Goal: Task Accomplishment & Management: Manage account settings

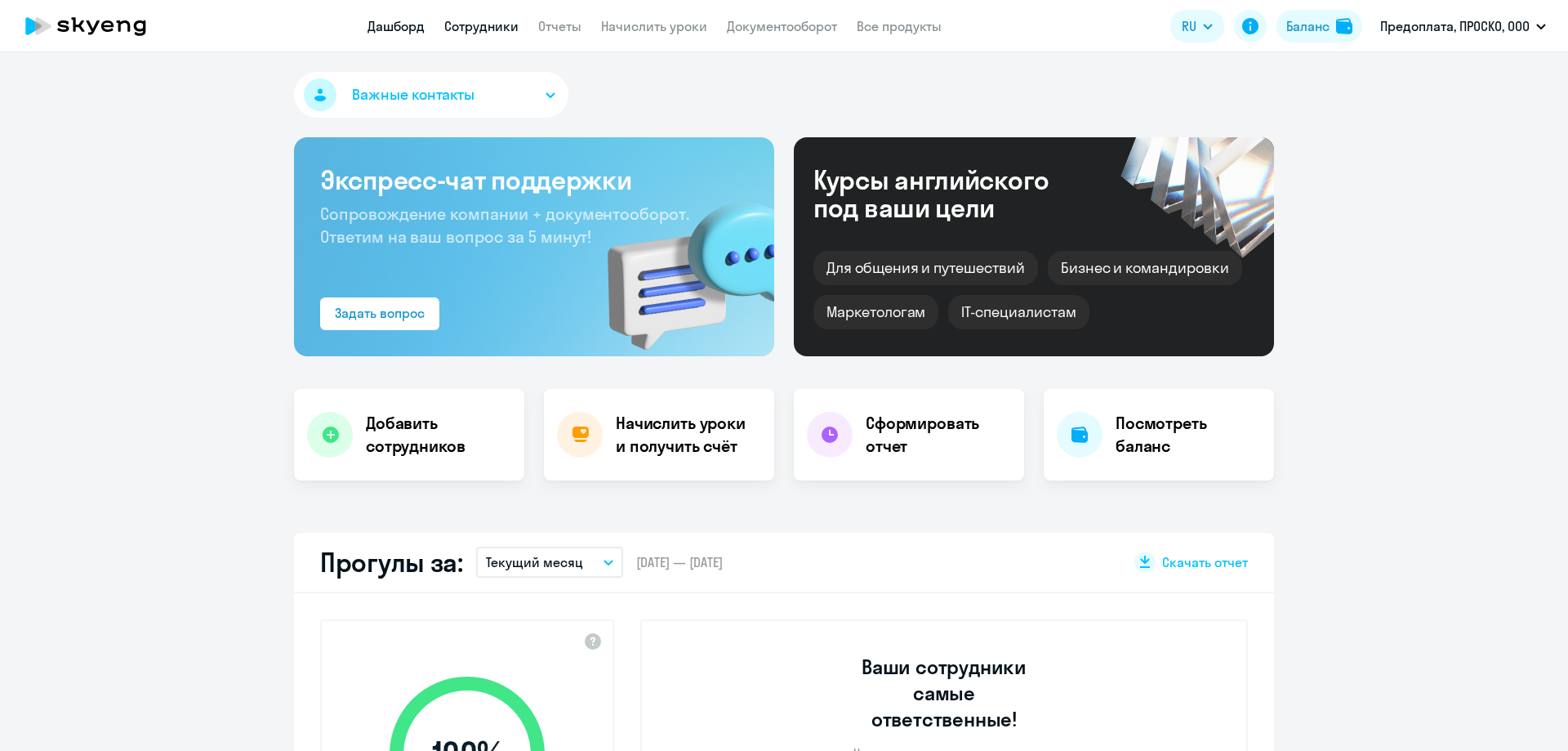
click at [461, 23] on link "Сотрудники" at bounding box center [481, 26] width 74 height 16
select select "30"
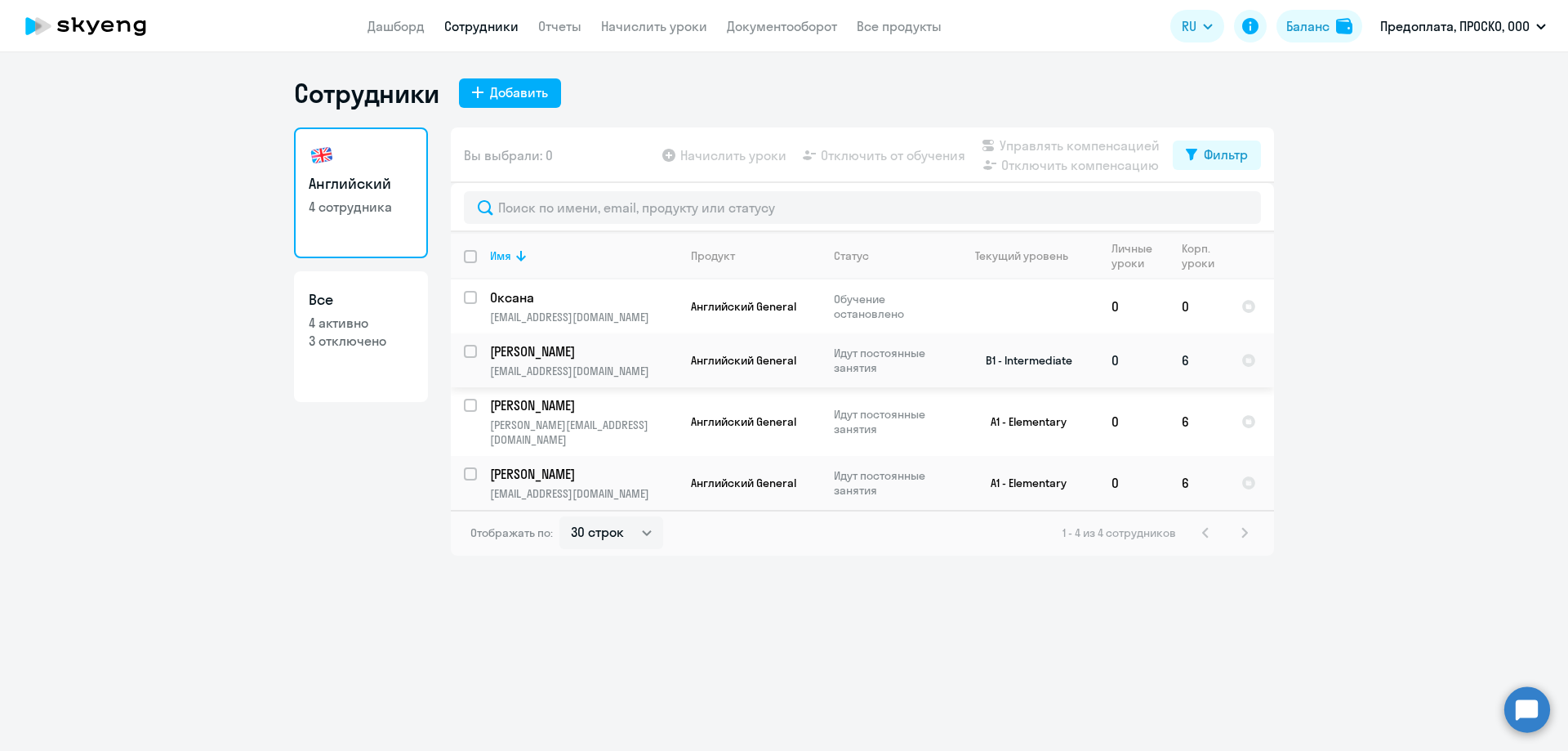
click at [468, 349] on input "select row 37869679" at bounding box center [480, 361] width 33 height 33
checkbox input "true"
drag, startPoint x: 469, startPoint y: 458, endPoint x: 469, endPoint y: 444, distance: 14.0
click at [469, 468] on input "select row 40478734" at bounding box center [480, 484] width 33 height 33
checkbox input "true"
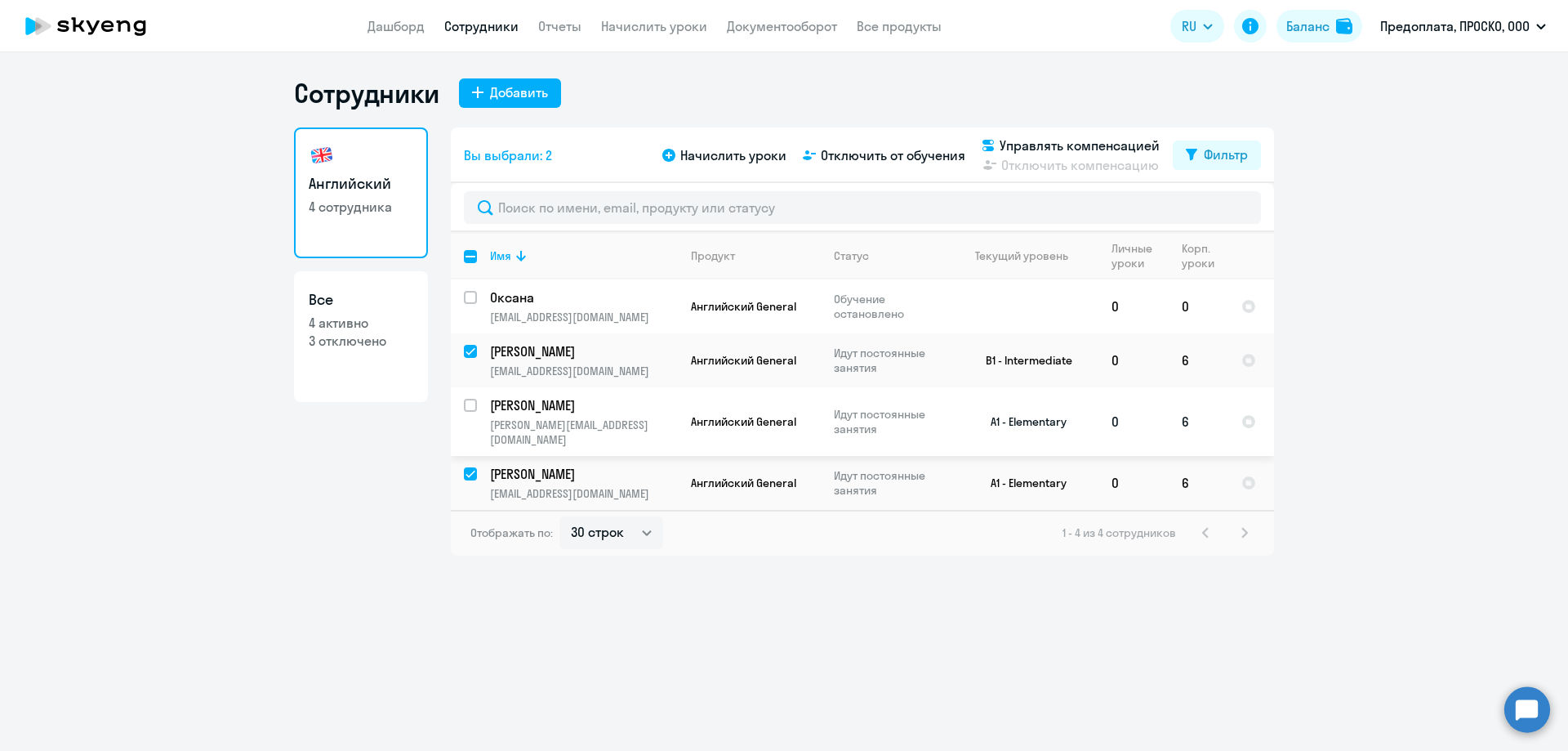
click at [470, 407] on input "select row 2739957" at bounding box center [480, 415] width 33 height 33
checkbox input "true"
click at [868, 28] on link "Все продукты" at bounding box center [899, 26] width 85 height 16
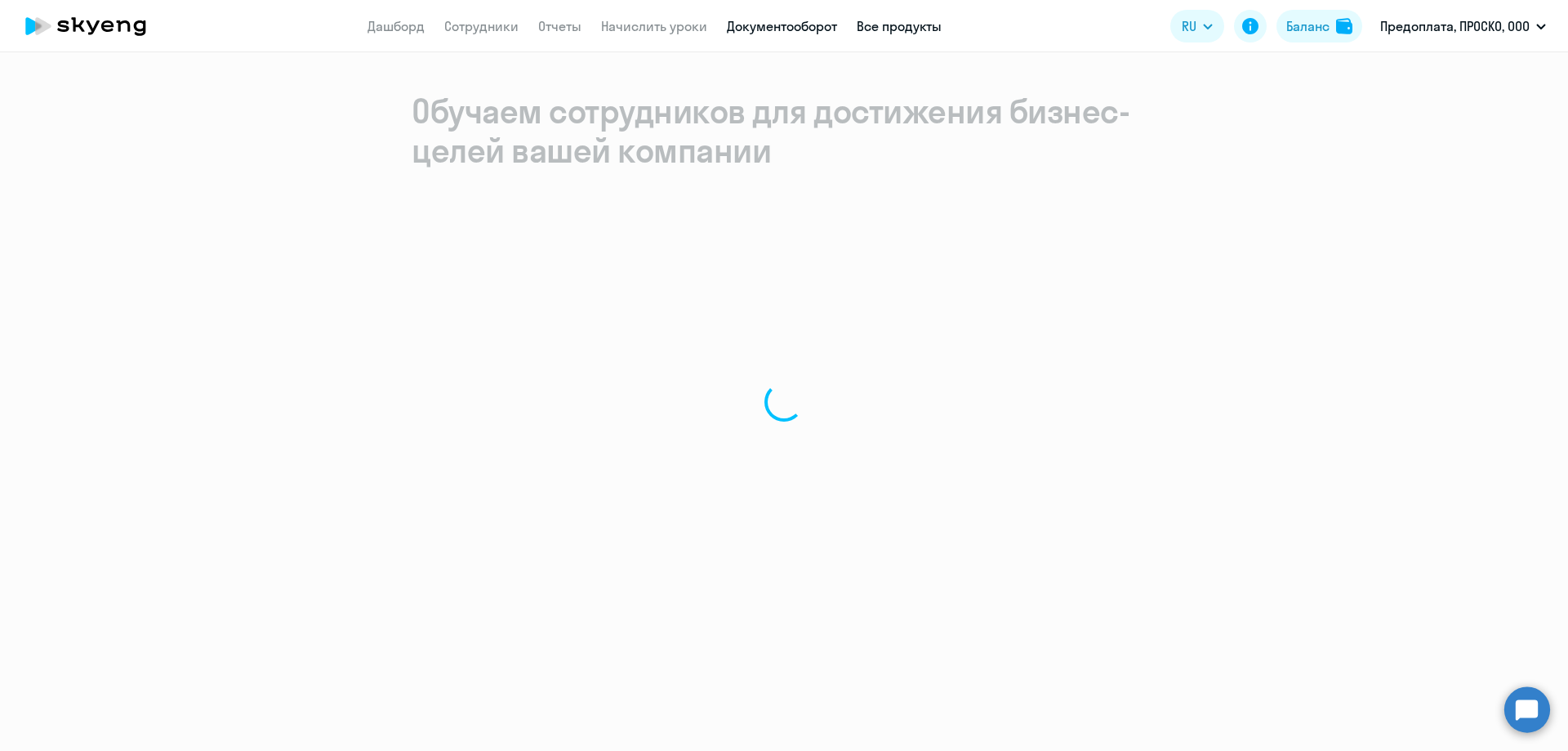
click at [811, 27] on link "Документооборот" at bounding box center [782, 26] width 110 height 16
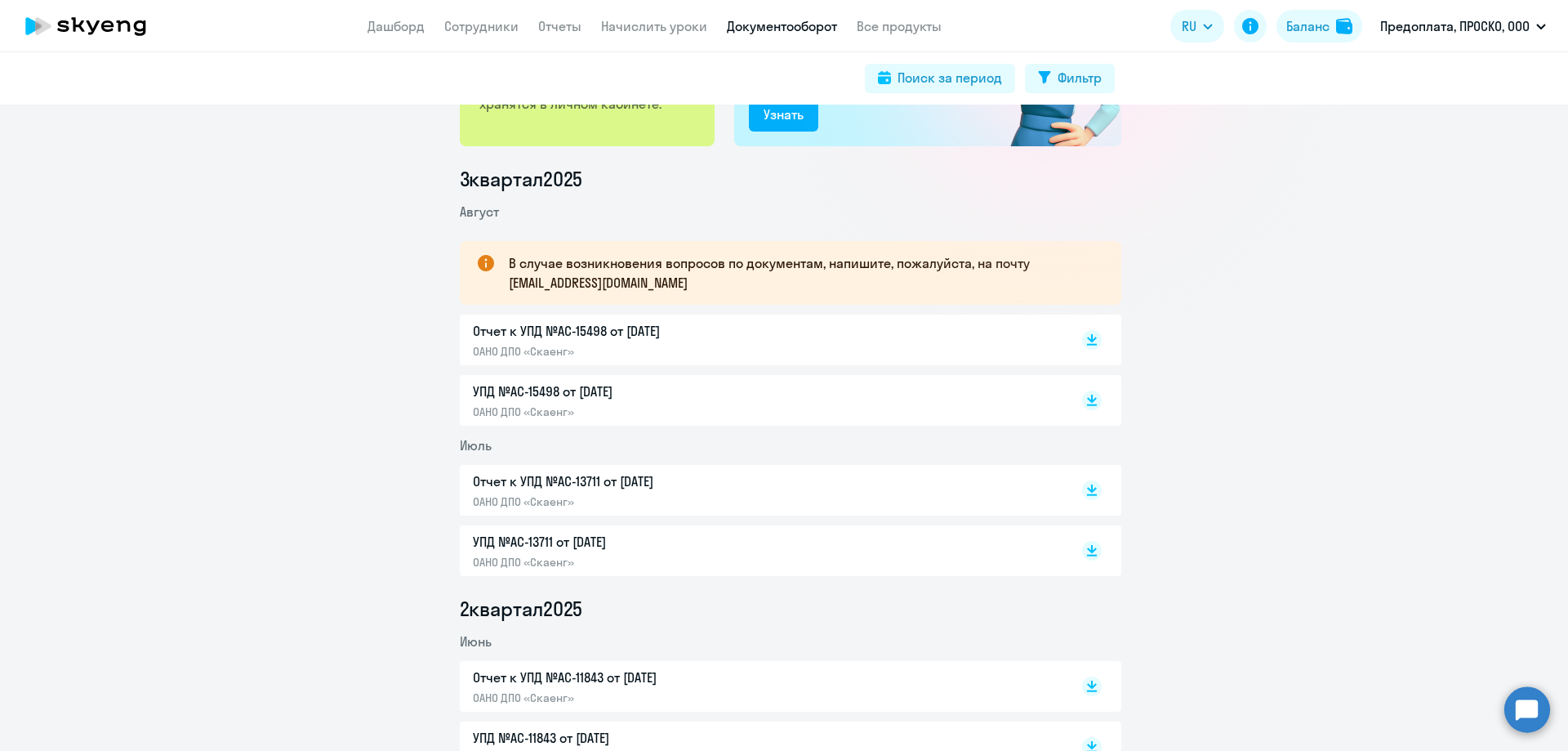
scroll to position [245, 0]
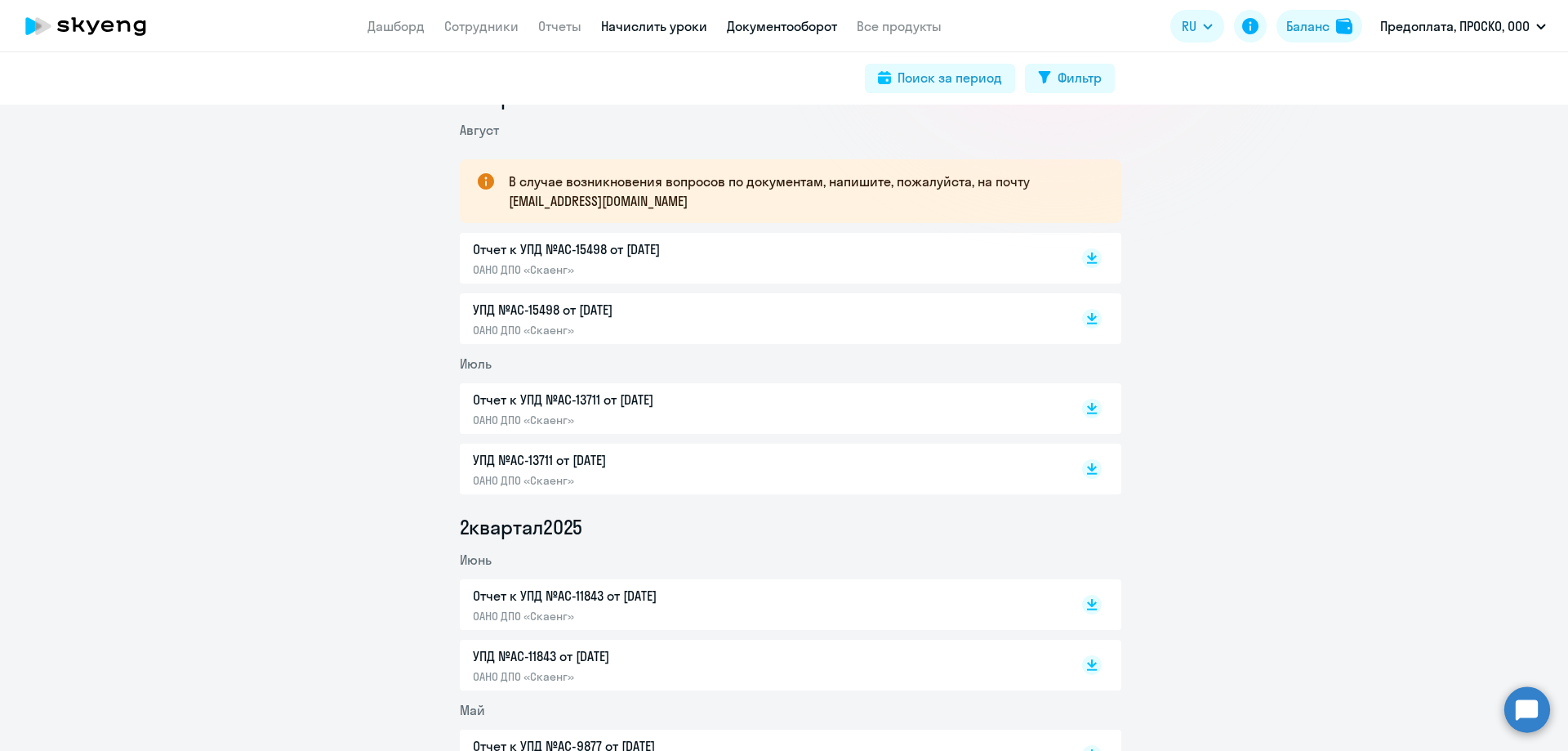
click at [624, 26] on link "Начислить уроки" at bounding box center [654, 26] width 106 height 16
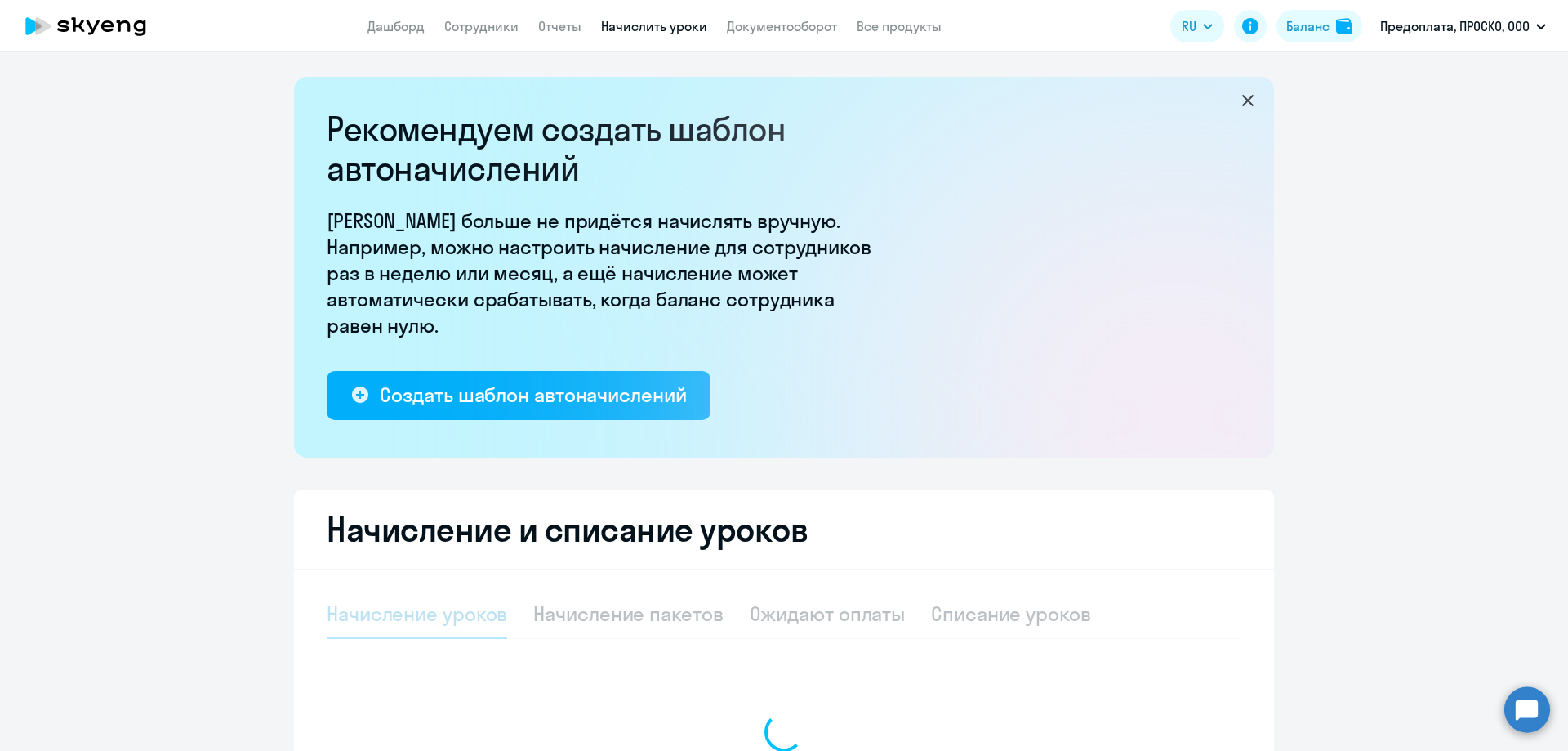
select select "10"
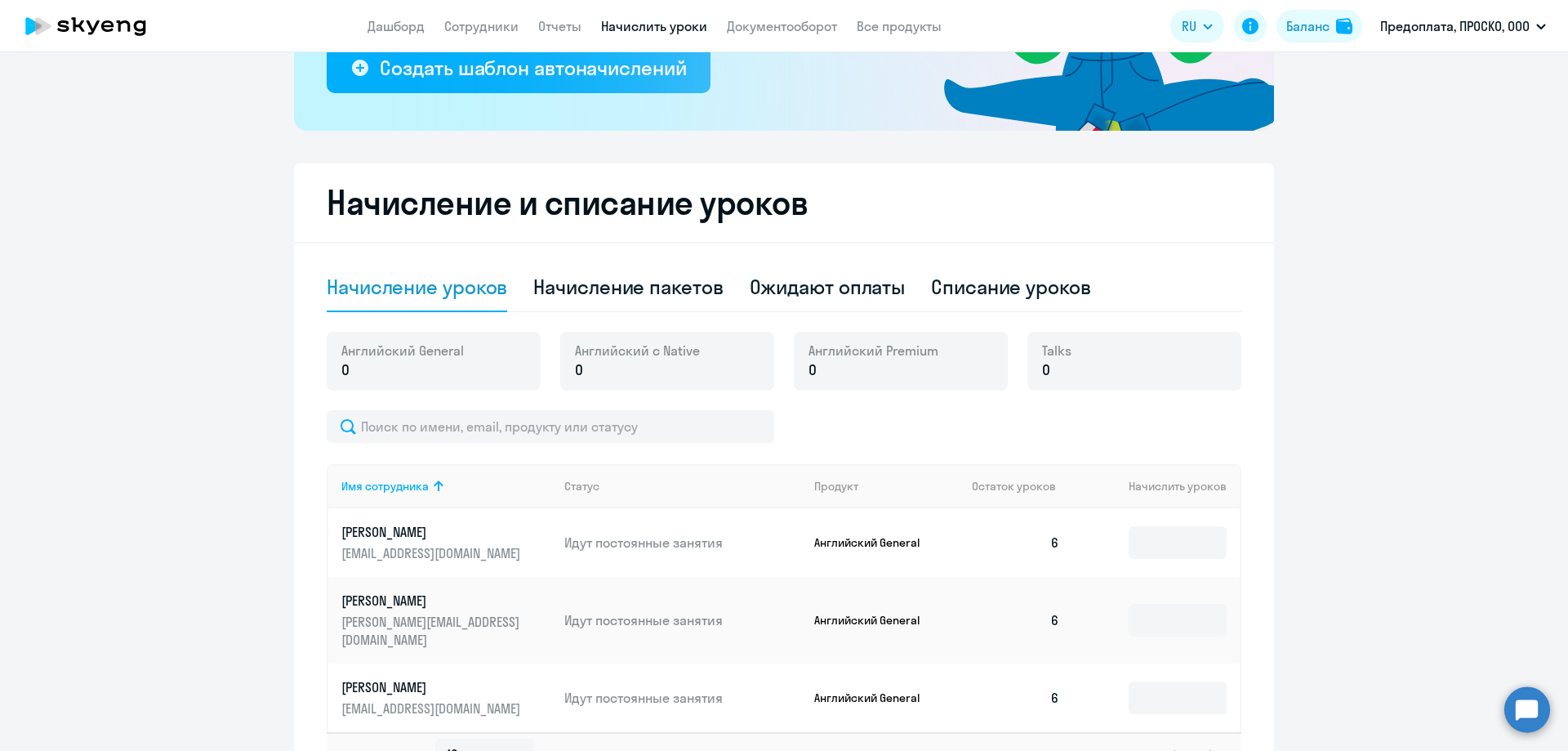
scroll to position [428, 0]
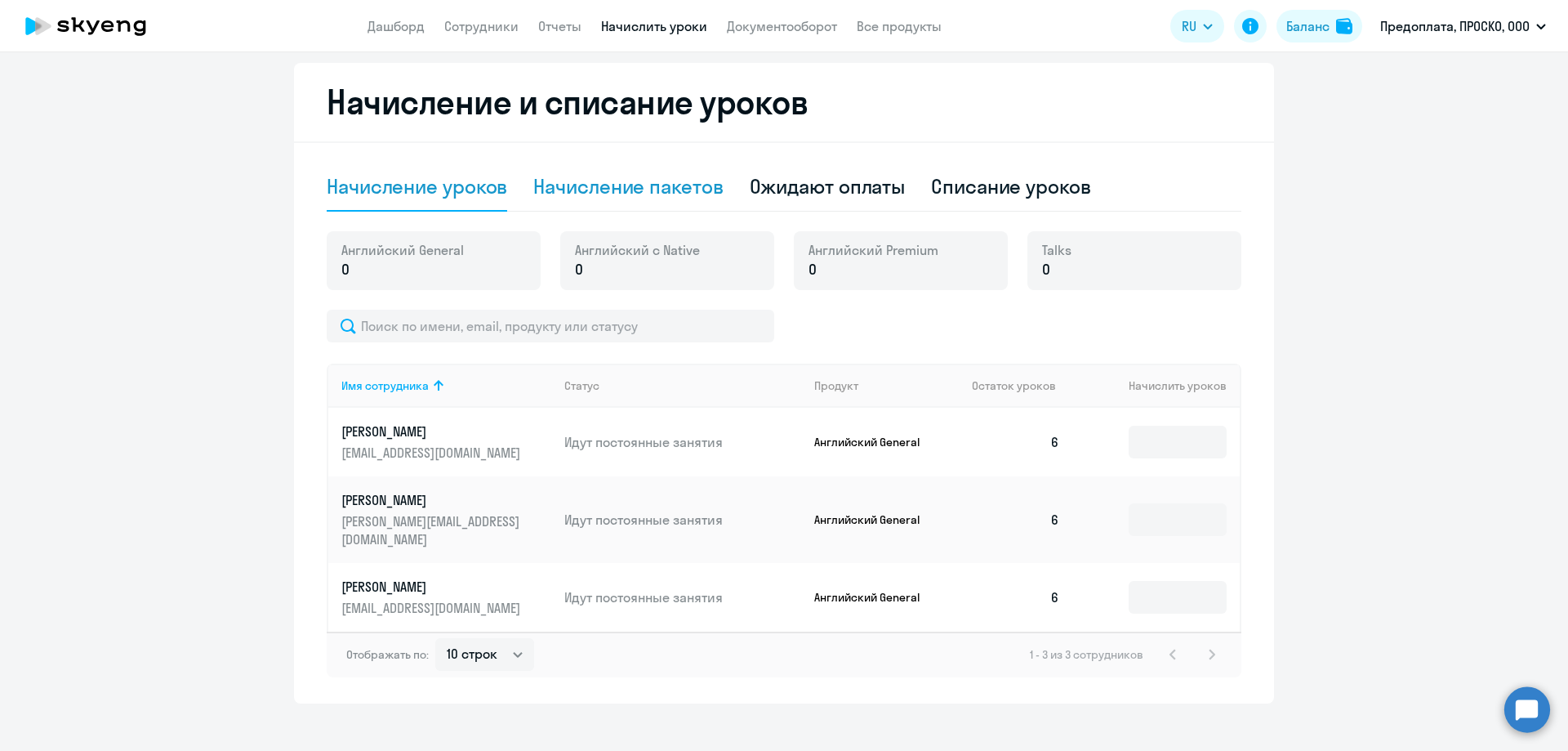
click at [627, 195] on div "Начисление пакетов" at bounding box center [627, 186] width 189 height 26
select select "10"
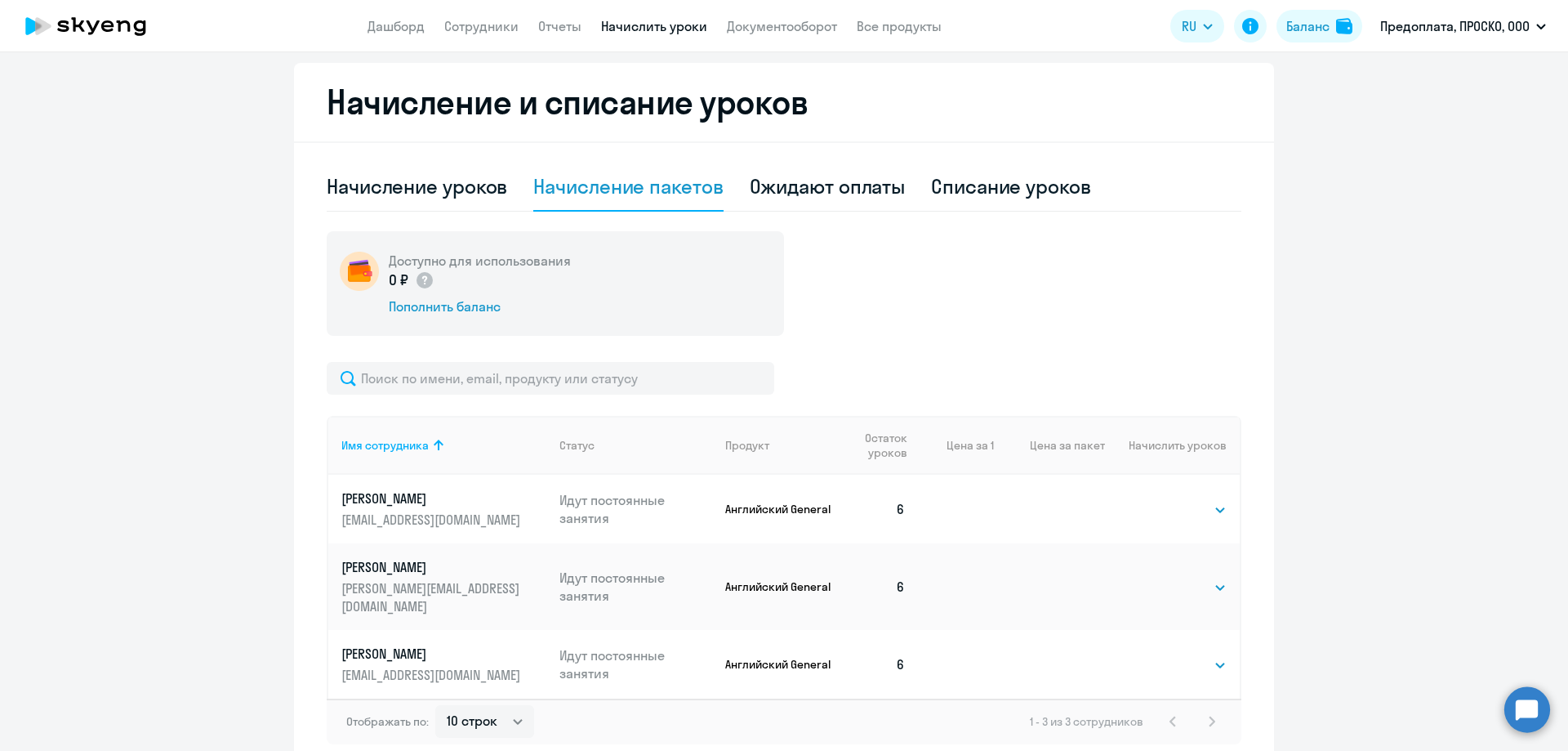
scroll to position [494, 0]
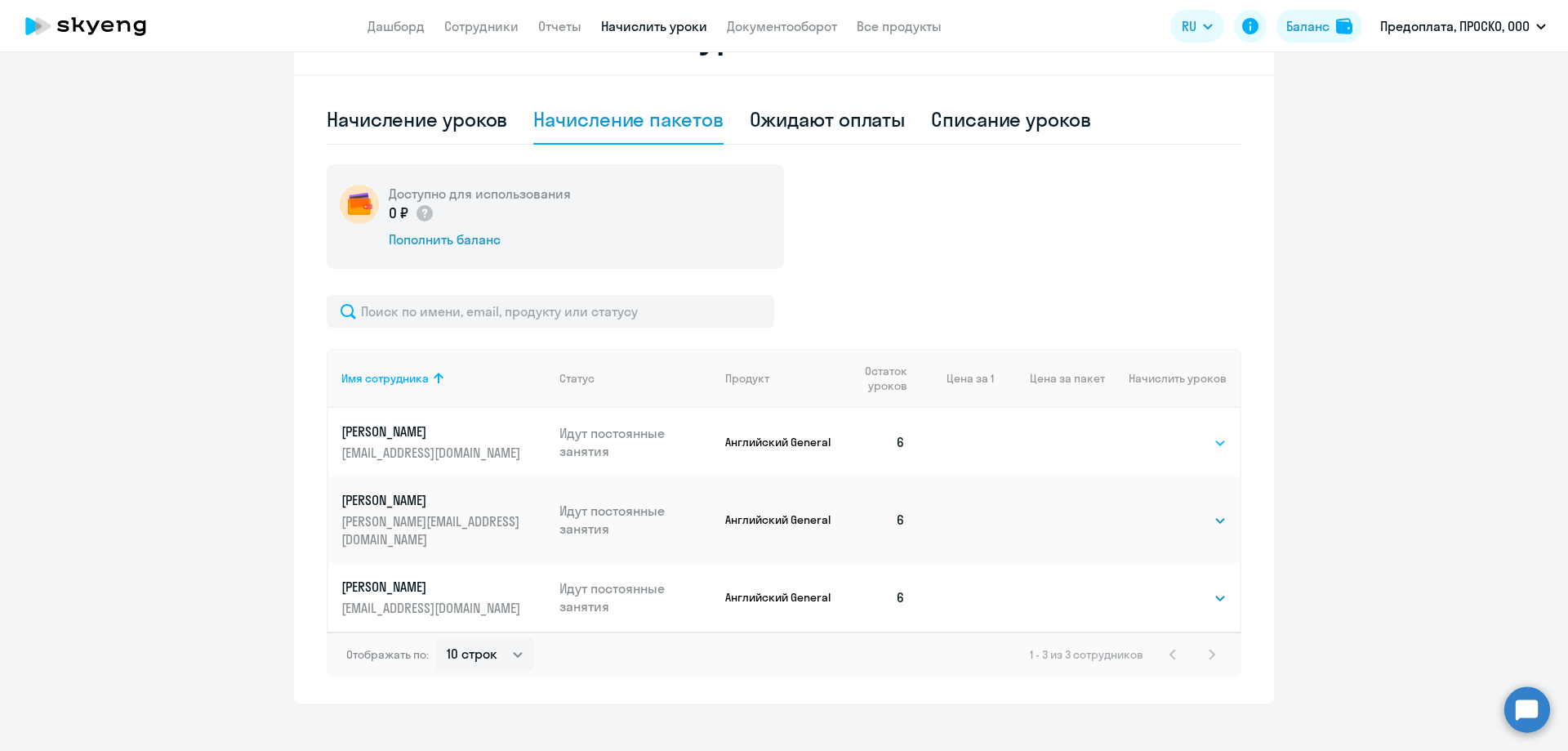
click at [1198, 448] on select "Выбрать 4 8 16 32 64 96 128" at bounding box center [1193, 442] width 67 height 19
click at [1160, 433] on select "Выбрать 4 8 16 32 64 96 128" at bounding box center [1193, 442] width 67 height 19
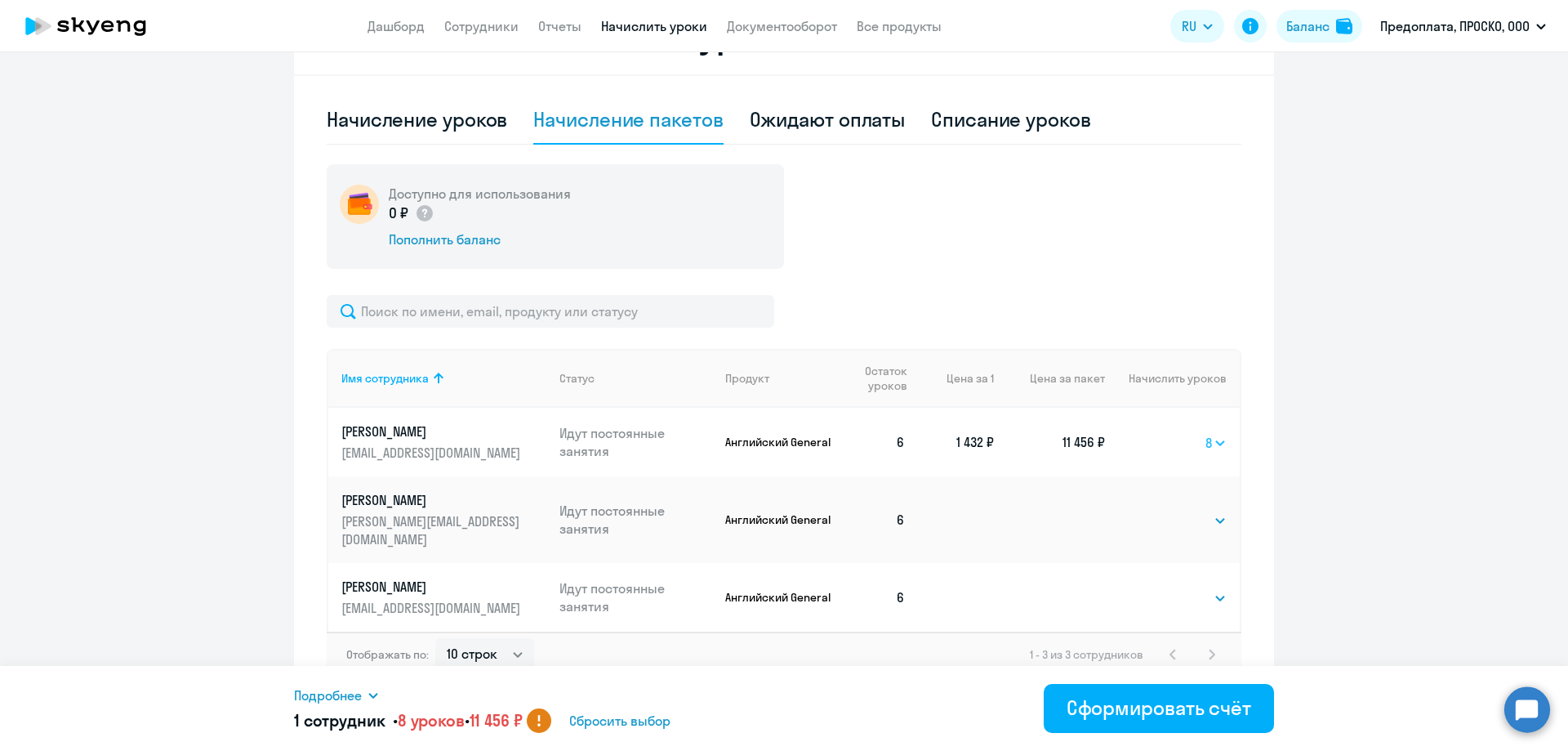
click at [1212, 445] on select "Выбрать 4 8 16 32 64 96 128" at bounding box center [1215, 442] width 21 height 19
select select "4"
click at [1205, 433] on select "Выбрать 4 8 16 32 64 96 128" at bounding box center [1215, 442] width 21 height 19
click at [784, 134] on div "Ожидают оплаты" at bounding box center [827, 121] width 156 height 49
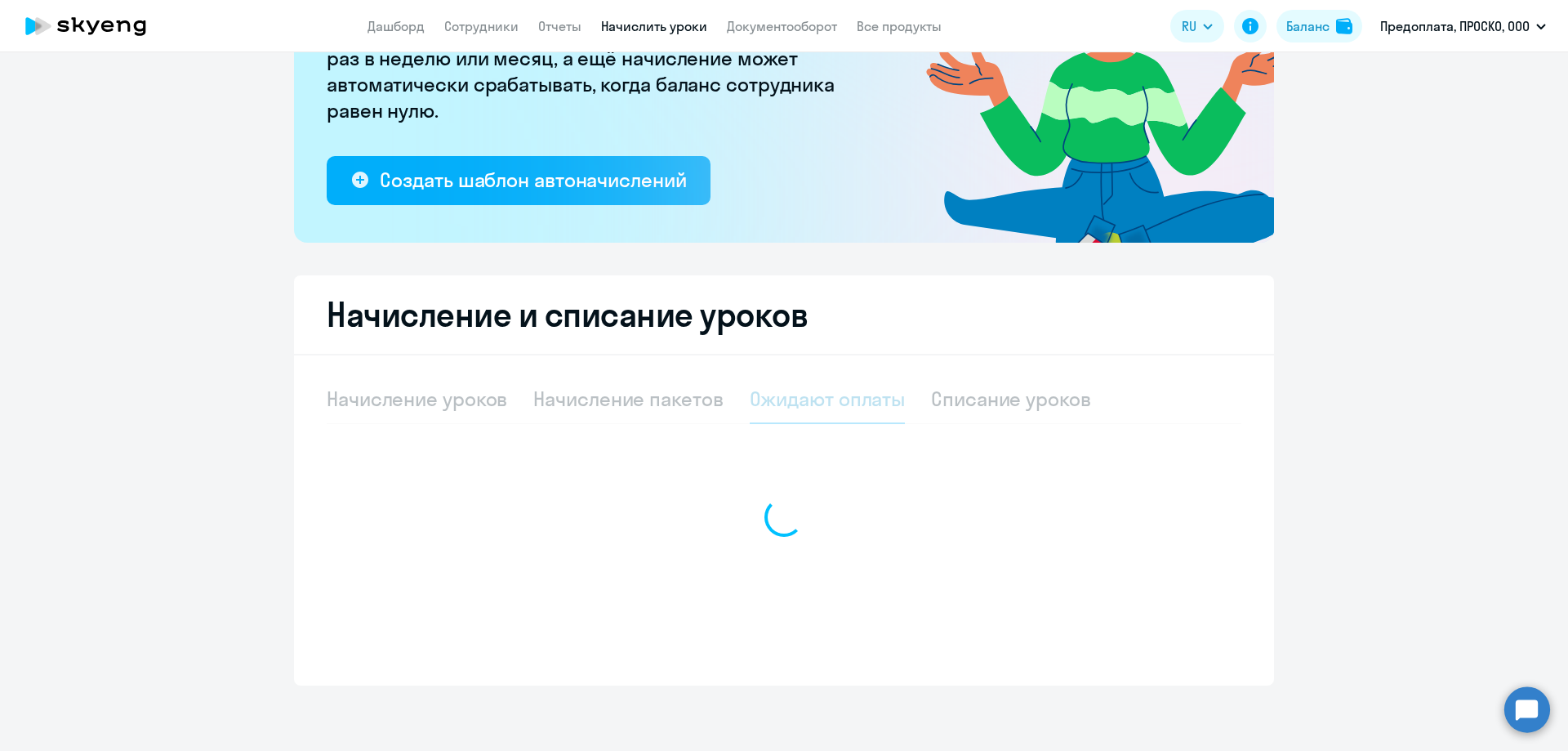
scroll to position [215, 0]
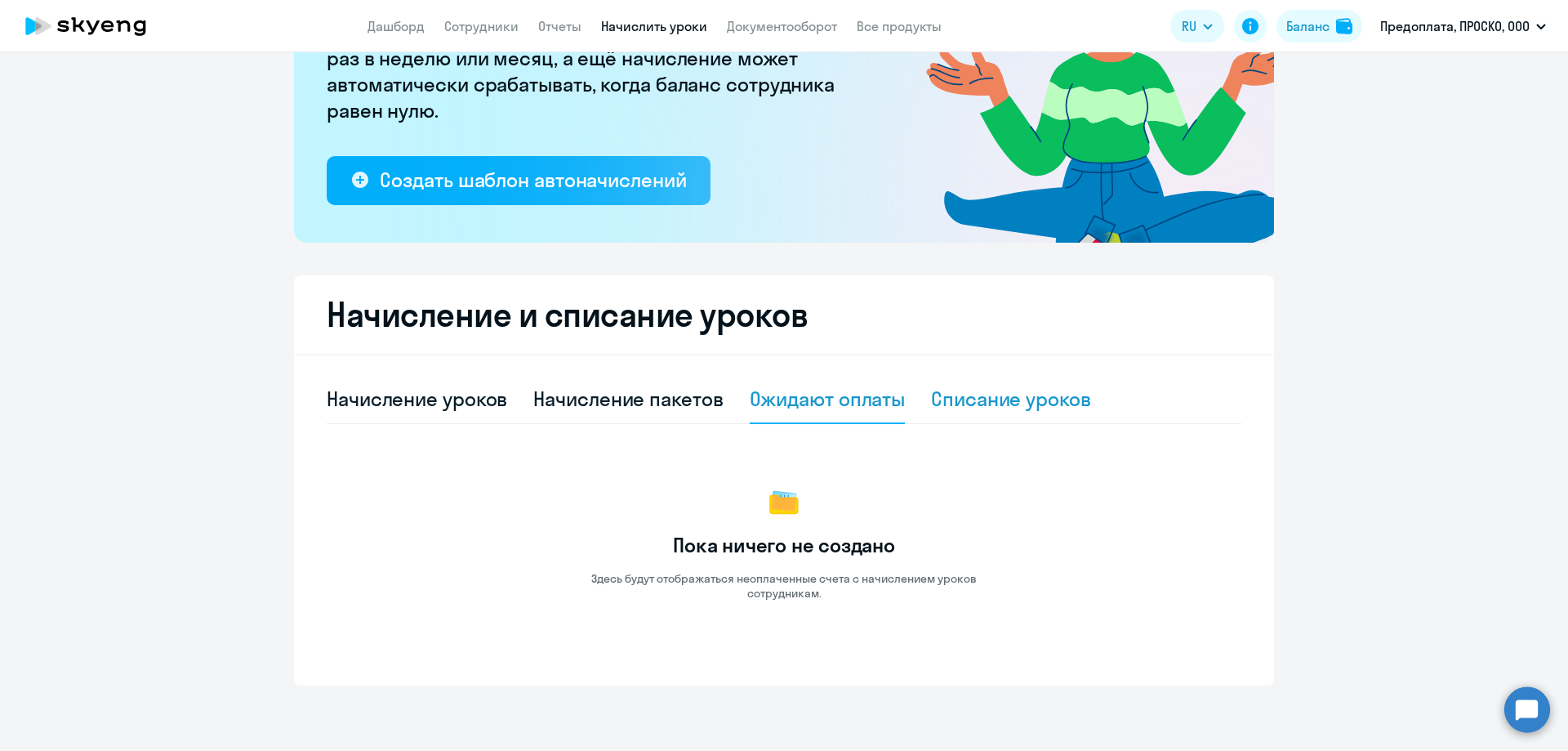
click at [993, 387] on div "Списание уроков" at bounding box center [1011, 398] width 160 height 26
select select "10"
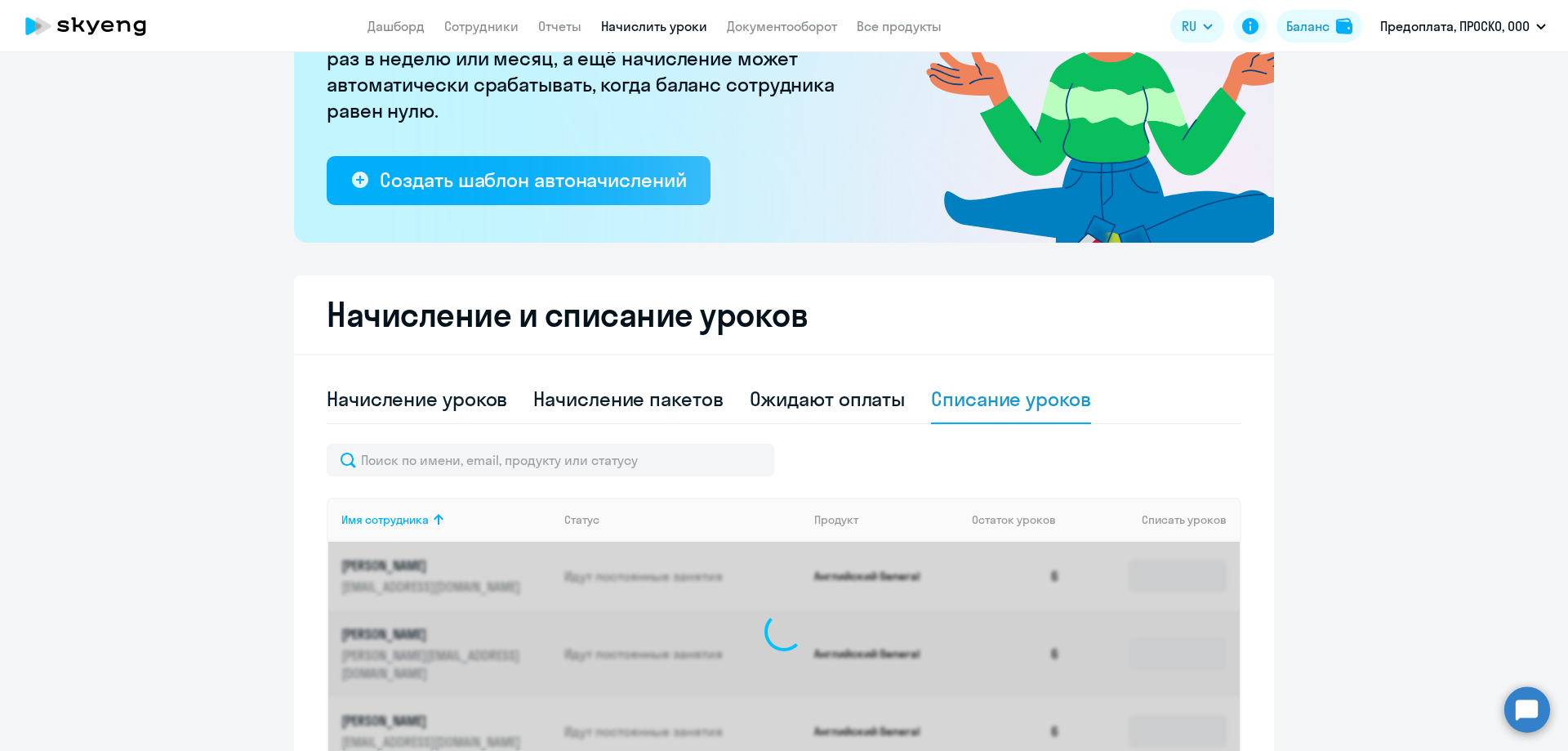
scroll to position [349, 0]
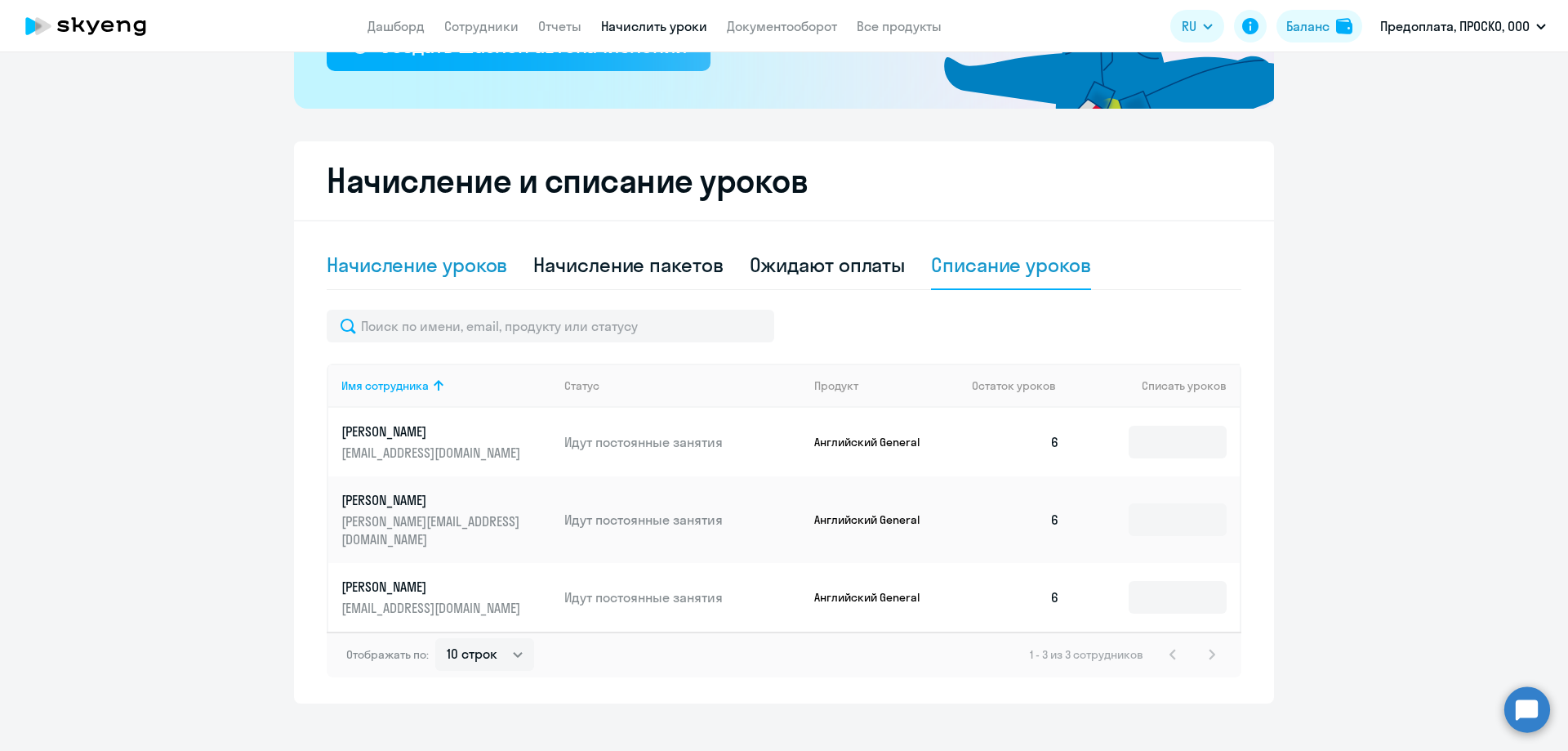
click at [401, 275] on div "Начисление уроков" at bounding box center [417, 264] width 181 height 26
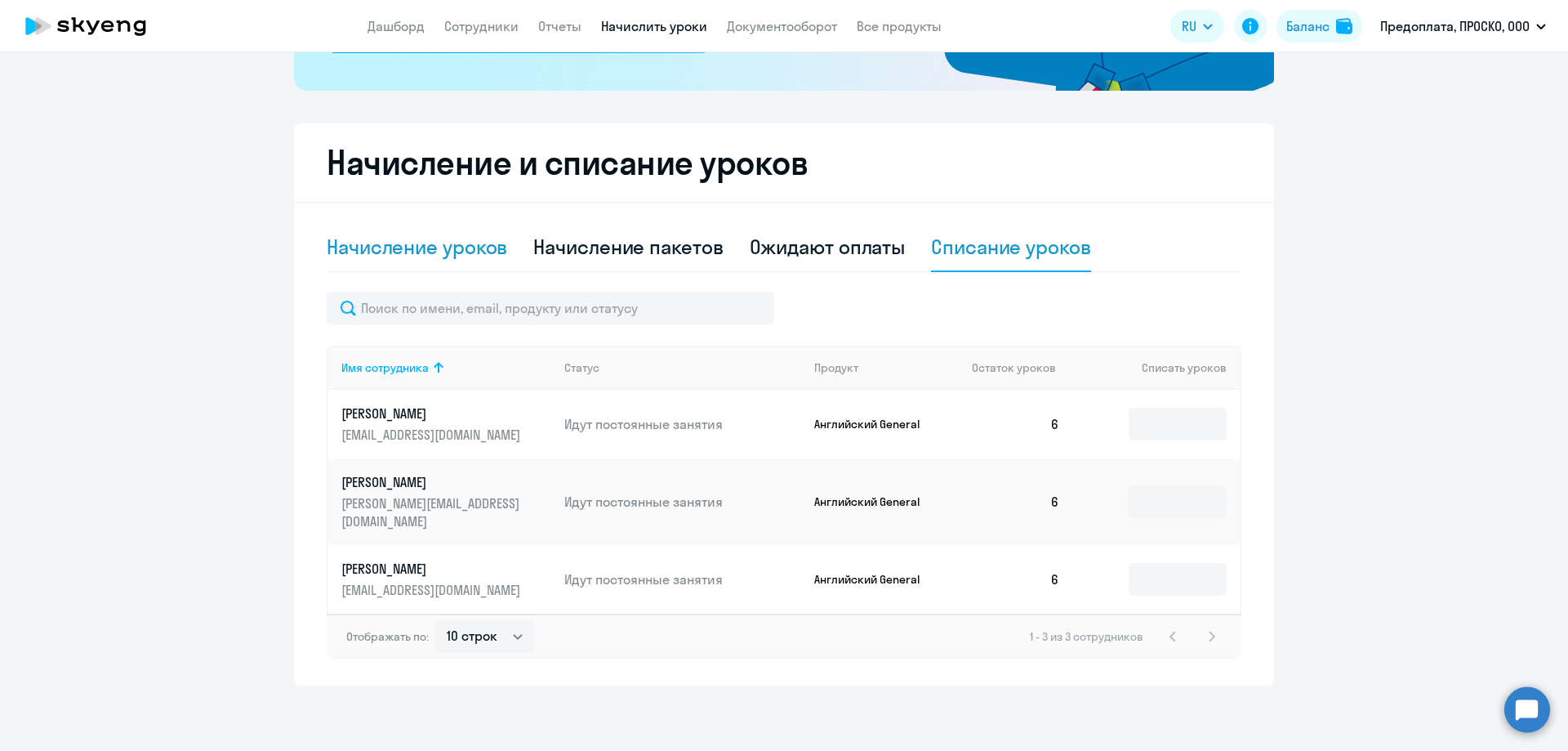
select select "10"
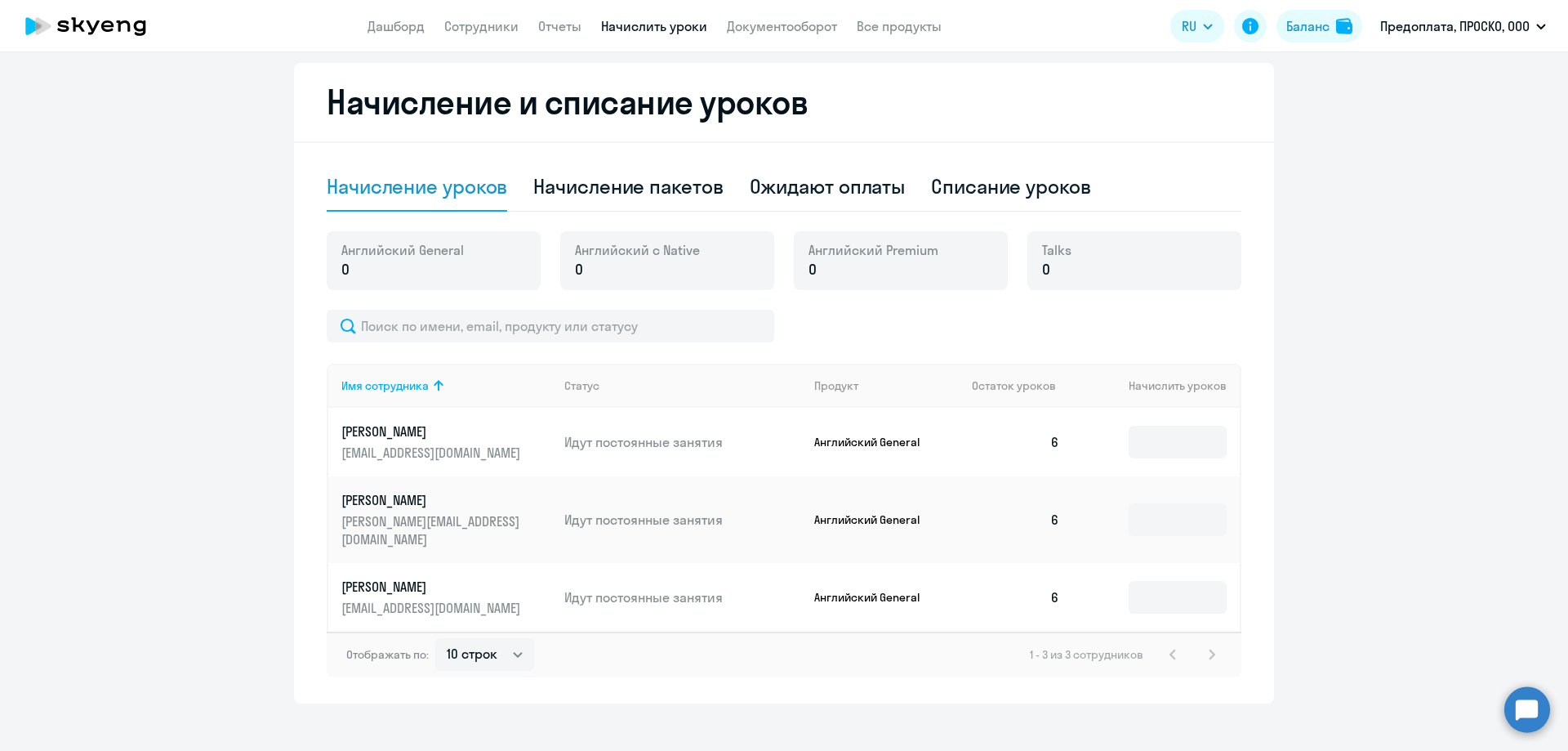
scroll to position [345, 0]
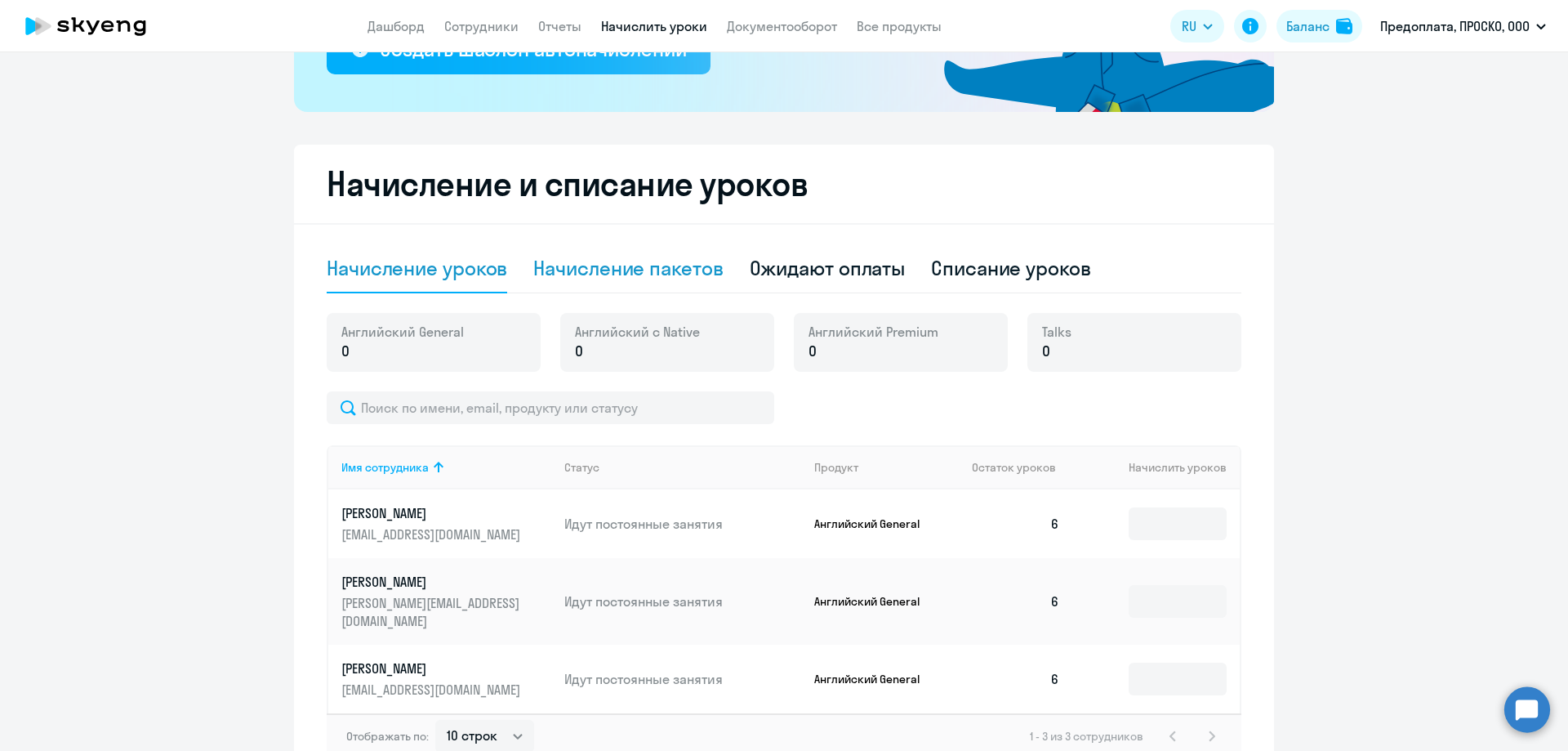
click at [627, 270] on div "Начисление пакетов" at bounding box center [627, 268] width 189 height 26
select select "10"
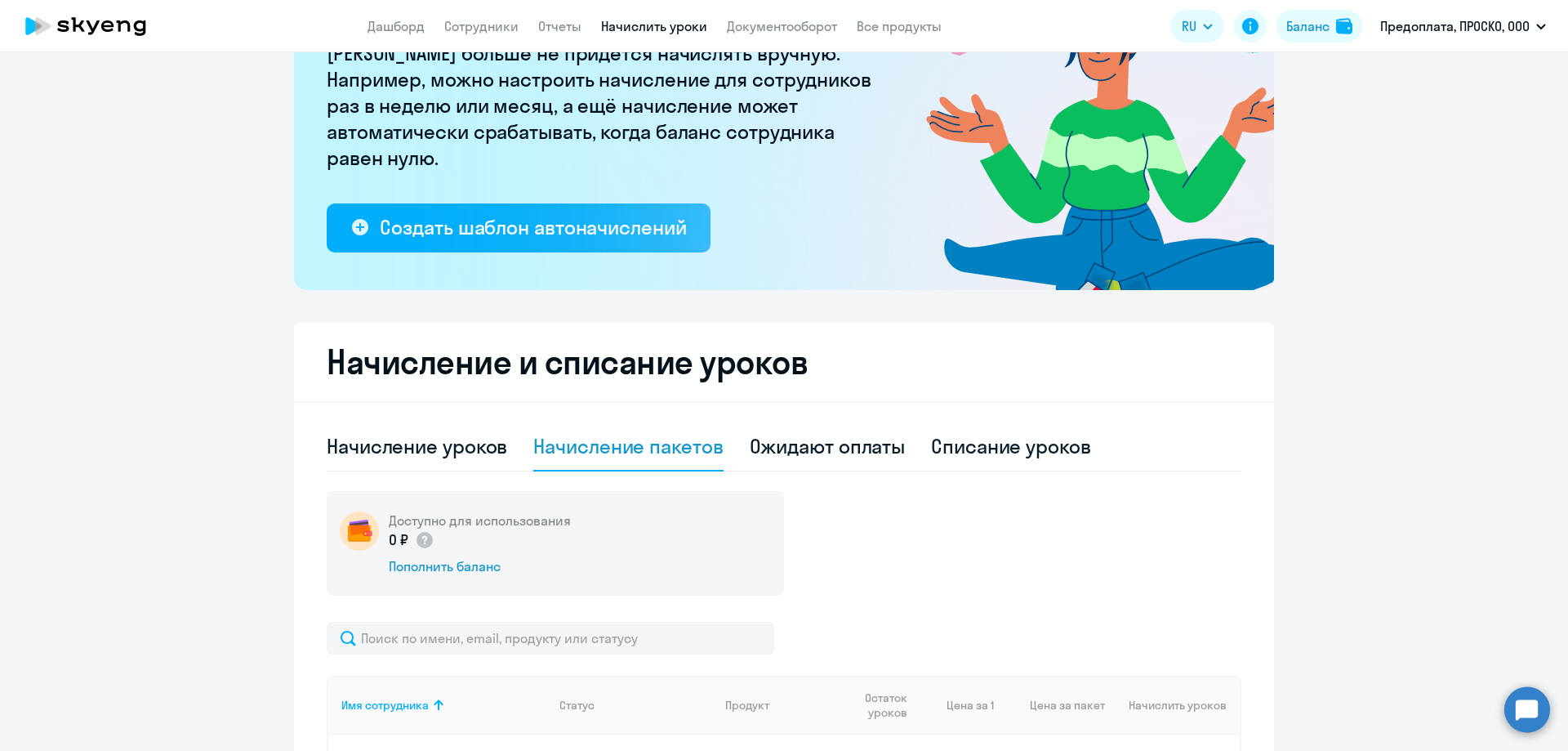
scroll to position [86, 0]
